Goal: Find specific page/section: Find specific page/section

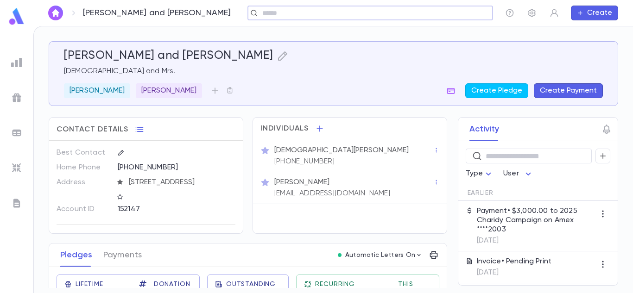
scroll to position [204, 0]
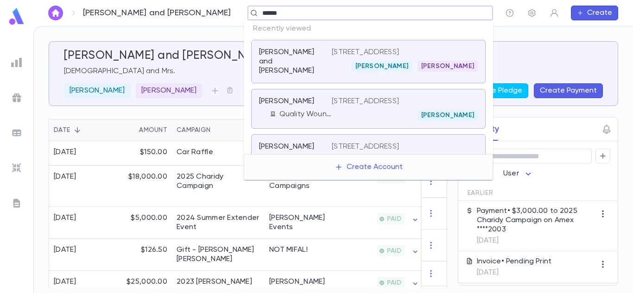
type input "*******"
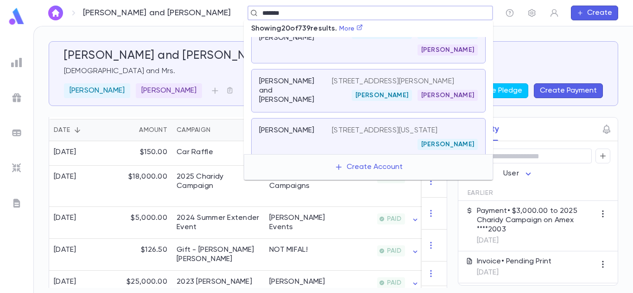
scroll to position [66, 0]
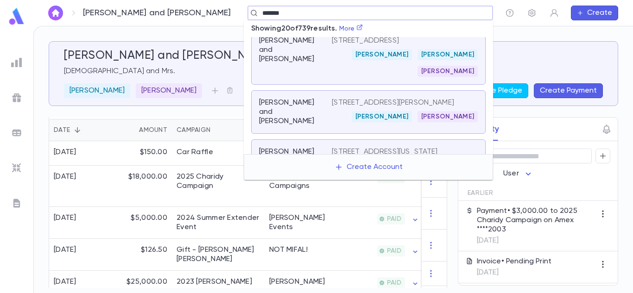
click at [346, 100] on p "[STREET_ADDRESS][PERSON_NAME]" at bounding box center [393, 102] width 122 height 9
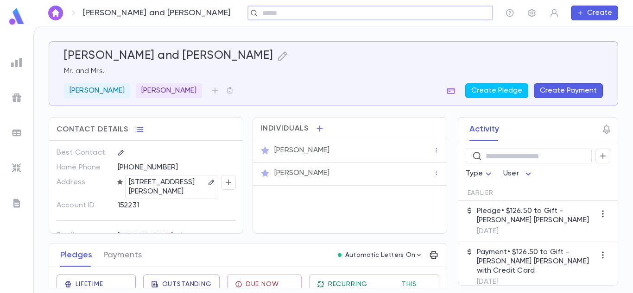
click at [165, 191] on p "[STREET_ADDRESS][PERSON_NAME]" at bounding box center [167, 187] width 77 height 20
click at [172, 200] on div "152231" at bounding box center [165, 205] width 94 height 14
click at [164, 189] on p "[STREET_ADDRESS][PERSON_NAME]" at bounding box center [167, 187] width 77 height 20
drag, startPoint x: 197, startPoint y: 190, endPoint x: 119, endPoint y: 184, distance: 77.7
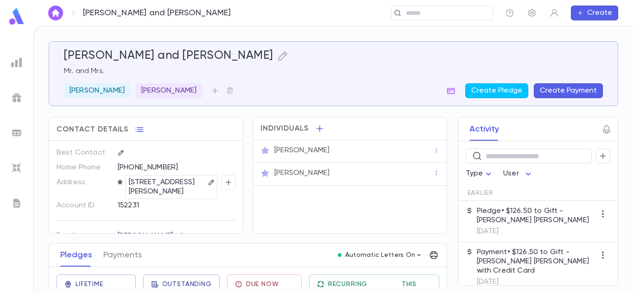
drag, startPoint x: 195, startPoint y: 191, endPoint x: 164, endPoint y: 184, distance: 31.4
click at [164, 184] on p "[STREET_ADDRESS][PERSON_NAME]" at bounding box center [167, 187] width 77 height 20
click at [177, 187] on p "[STREET_ADDRESS][PERSON_NAME]" at bounding box center [167, 187] width 77 height 20
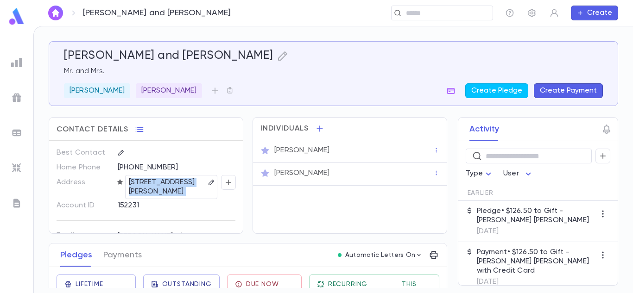
click at [177, 187] on p "[STREET_ADDRESS][PERSON_NAME]" at bounding box center [167, 187] width 77 height 20
